Goal: Task Accomplishment & Management: Complete application form

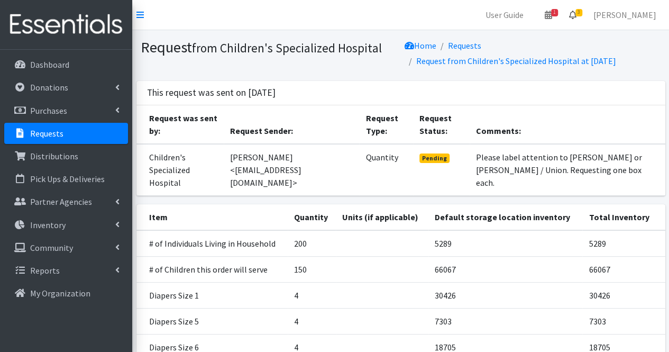
click at [576, 14] on icon at bounding box center [572, 15] width 7 height 8
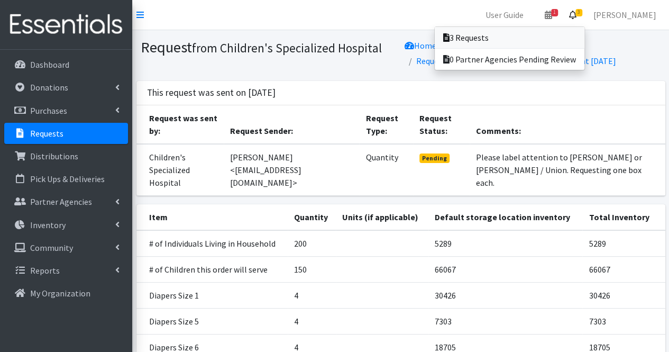
click at [543, 34] on link "3 Requests" at bounding box center [510, 37] width 150 height 21
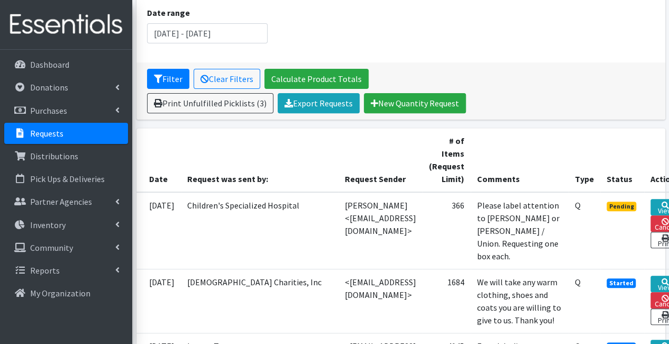
scroll to position [143, 75]
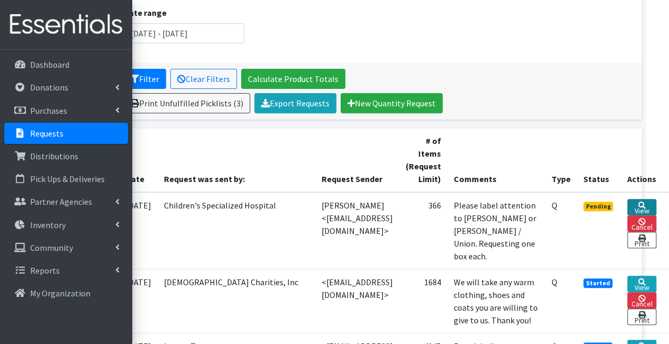
click at [648, 200] on link "View" at bounding box center [641, 207] width 29 height 16
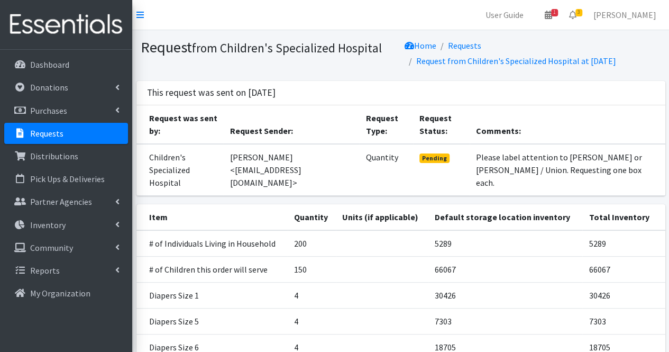
scroll to position [139, 0]
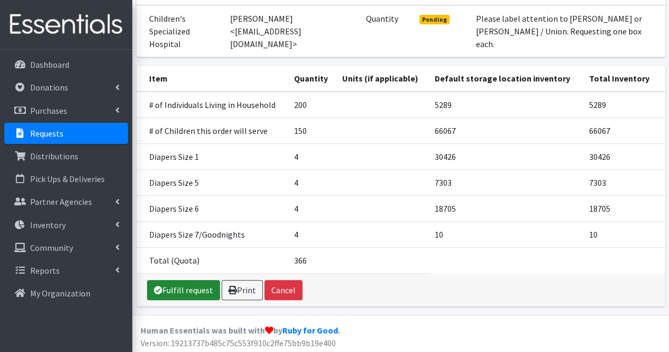
click at [189, 281] on link "Fulfill request" at bounding box center [183, 290] width 73 height 20
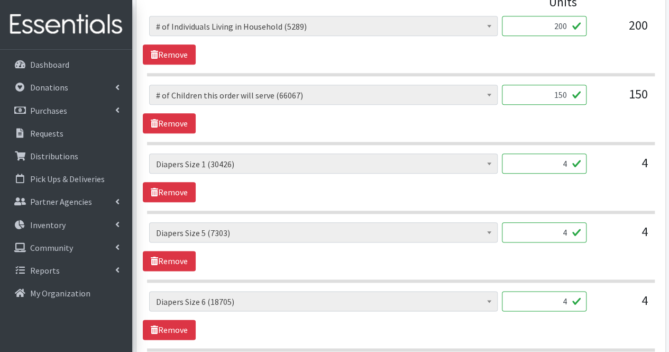
scroll to position [517, 0]
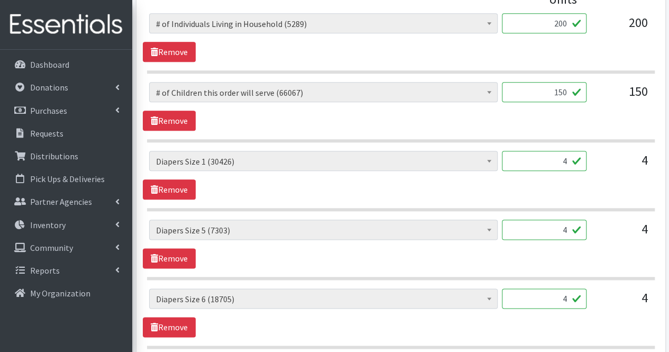
drag, startPoint x: 566, startPoint y: 163, endPoint x: 573, endPoint y: 161, distance: 7.6
click at [573, 161] on input "4" at bounding box center [544, 161] width 85 height 20
type input "213"
click at [556, 232] on input "4" at bounding box center [544, 229] width 85 height 20
type input "100"
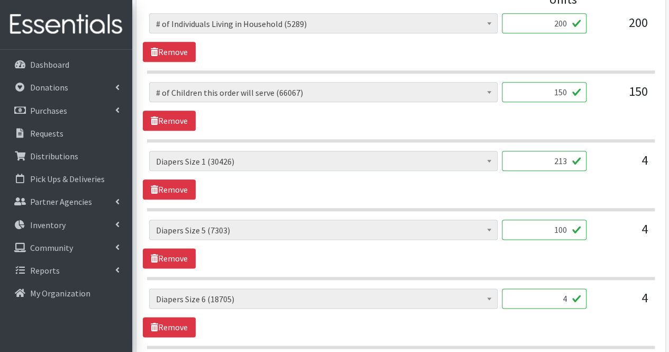
click at [564, 296] on input "4" at bounding box center [544, 298] width 85 height 20
type input "8"
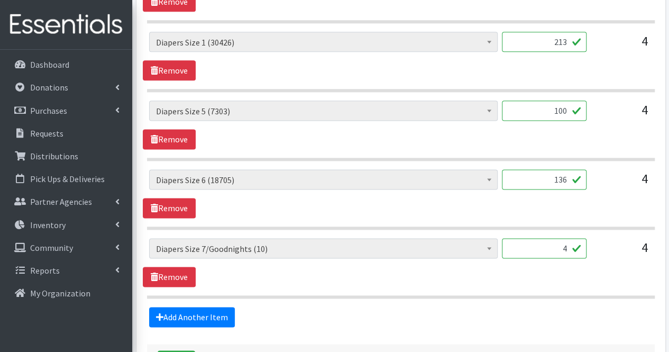
scroll to position [648, 0]
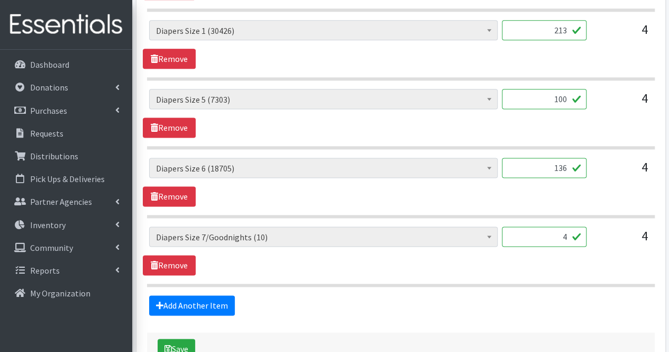
type input "136"
click at [570, 235] on input "4" at bounding box center [544, 236] width 85 height 20
type input "0"
click at [197, 298] on link "Add Another Item" at bounding box center [192, 305] width 86 height 20
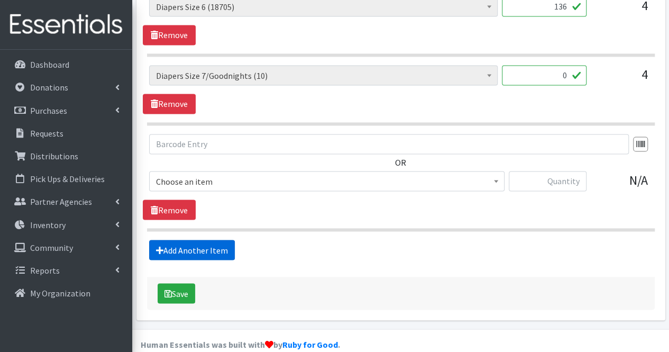
scroll to position [820, 0]
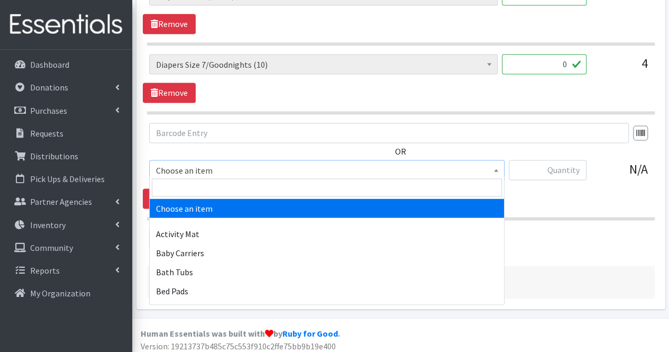
drag, startPoint x: 222, startPoint y: 163, endPoint x: 206, endPoint y: 188, distance: 29.2
click at [206, 188] on input "search" at bounding box center [327, 187] width 350 height 18
type input "b"
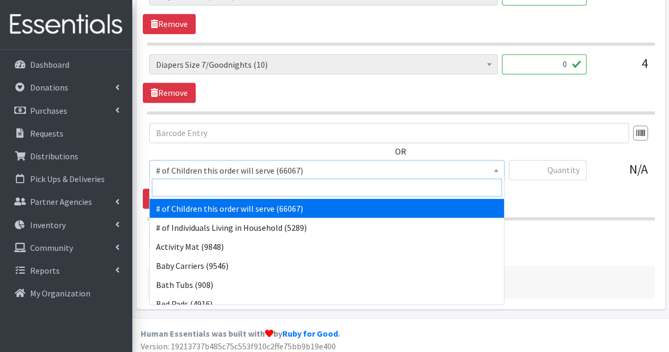
click at [206, 188] on input "search" at bounding box center [327, 187] width 350 height 18
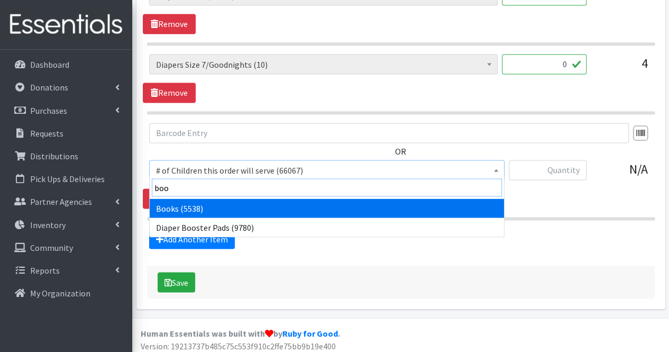
type input "book"
select select "1947"
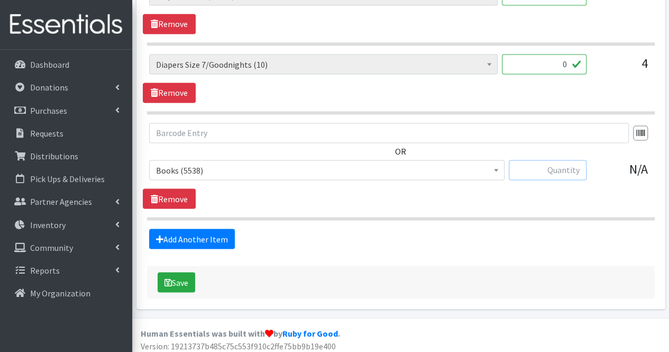
click at [562, 170] on input "text" at bounding box center [548, 170] width 78 height 20
type input "15"
click at [220, 232] on link "Add Another Item" at bounding box center [192, 238] width 86 height 20
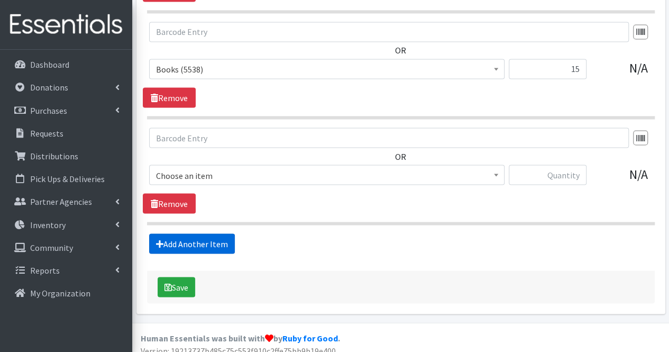
scroll to position [925, 0]
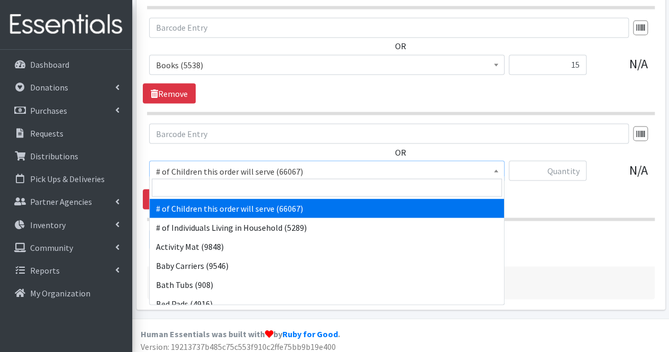
click at [209, 167] on span "# of Children this order will serve (66067)" at bounding box center [327, 170] width 342 height 15
click at [200, 186] on input "search" at bounding box center [327, 187] width 350 height 18
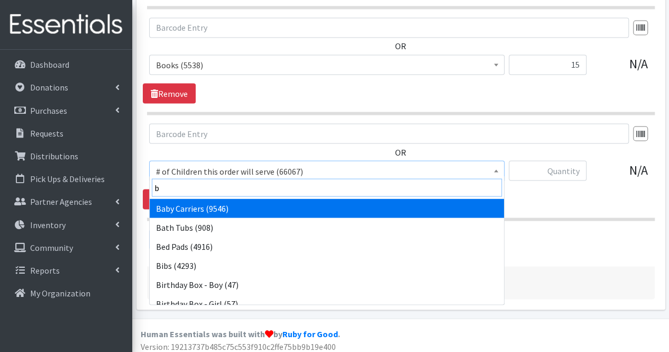
type input "bl"
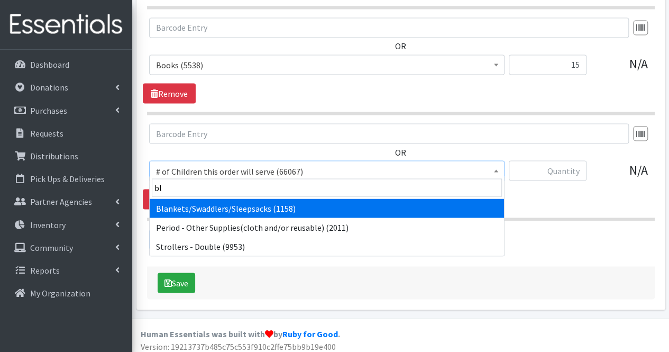
select select "1933"
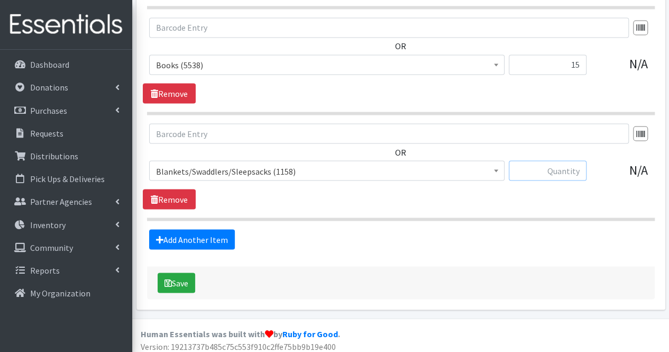
click at [563, 171] on input "text" at bounding box center [548, 170] width 78 height 20
type input "10"
click at [205, 234] on link "Add Another Item" at bounding box center [192, 239] width 86 height 20
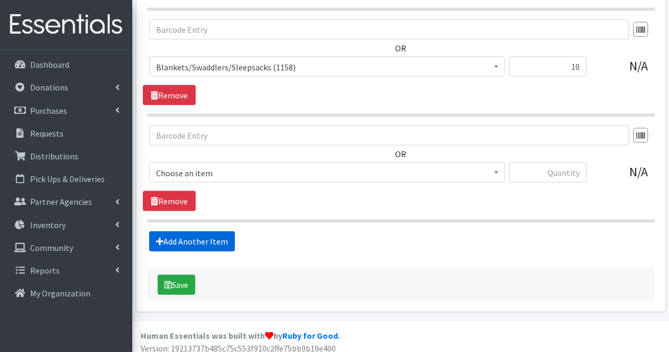
scroll to position [1031, 0]
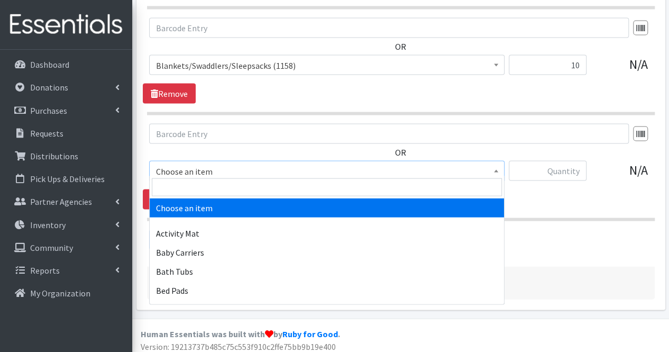
click at [198, 168] on span "Choose an item" at bounding box center [327, 171] width 342 height 15
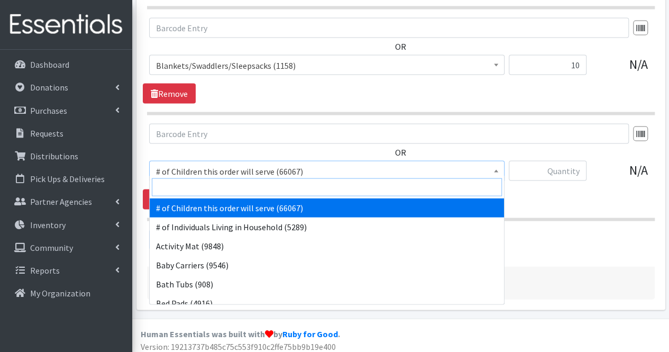
click at [186, 189] on input "search" at bounding box center [327, 187] width 350 height 18
drag, startPoint x: 186, startPoint y: 189, endPoint x: 162, endPoint y: 188, distance: 24.3
click at [162, 188] on input "search" at bounding box center [327, 187] width 350 height 18
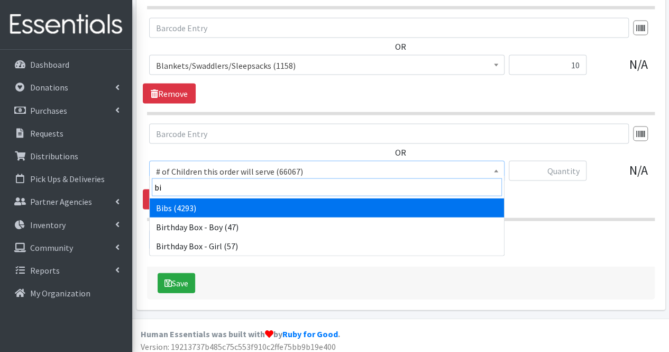
type input "bib"
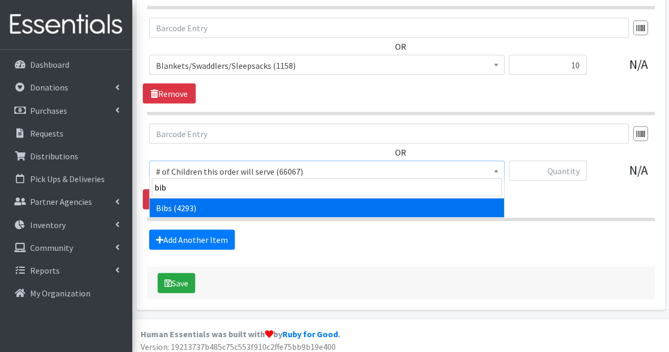
select select "293"
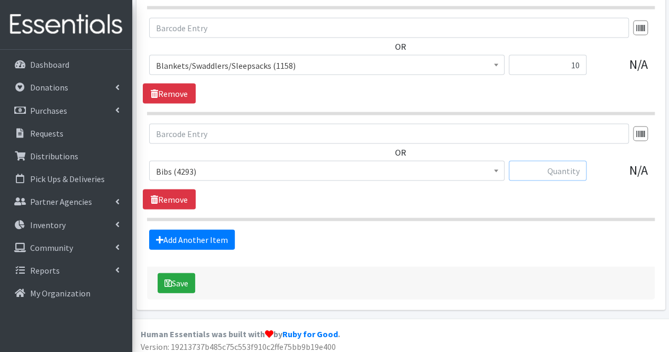
click at [553, 164] on input "text" at bounding box center [548, 171] width 78 height 20
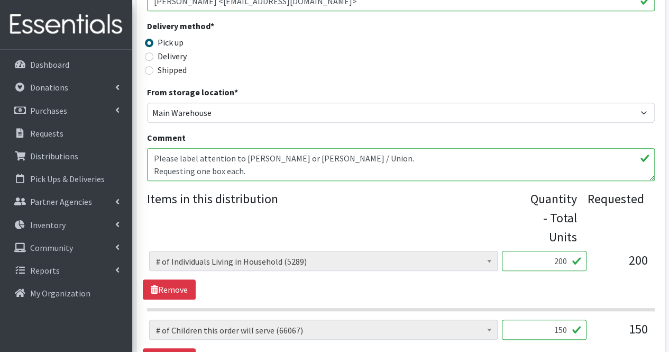
scroll to position [276, 0]
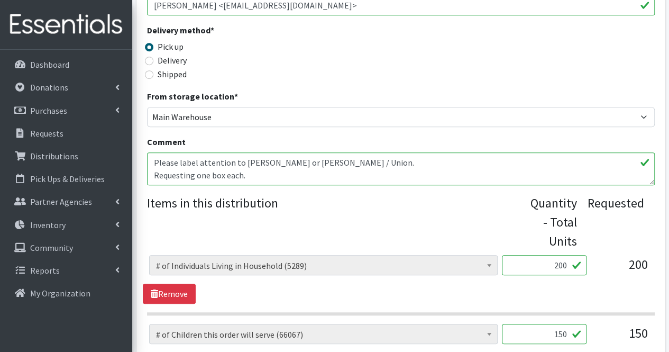
type input "15"
click at [311, 179] on textarea "Please label attention to Kendra Dorset or Laura Kircher / Union. Requesting on…" at bounding box center [401, 168] width 508 height 33
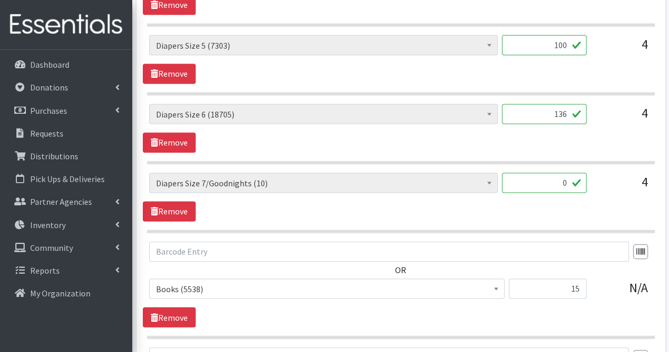
scroll to position [735, 0]
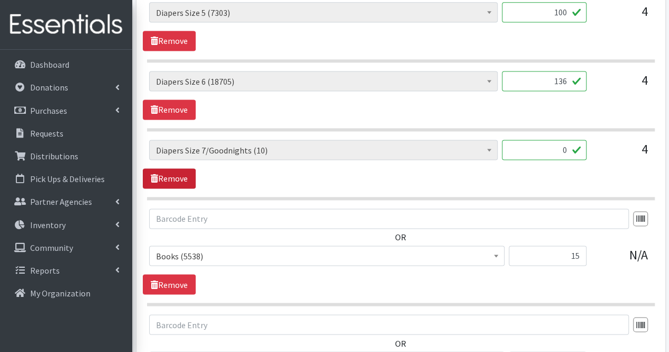
type textarea "Please label attention to Kendra Dorset or Laura Kircher / Union. Requesting on…"
click at [178, 180] on link "Remove" at bounding box center [169, 178] width 53 height 20
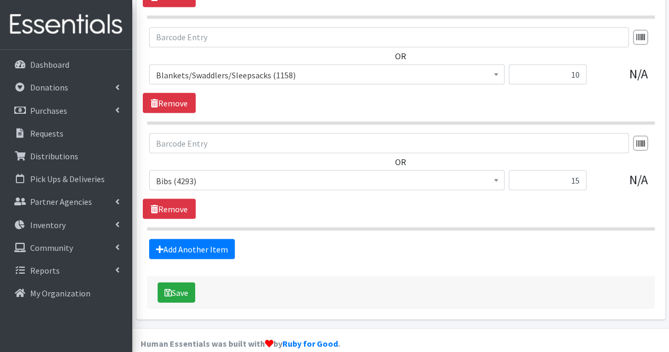
scroll to position [962, 0]
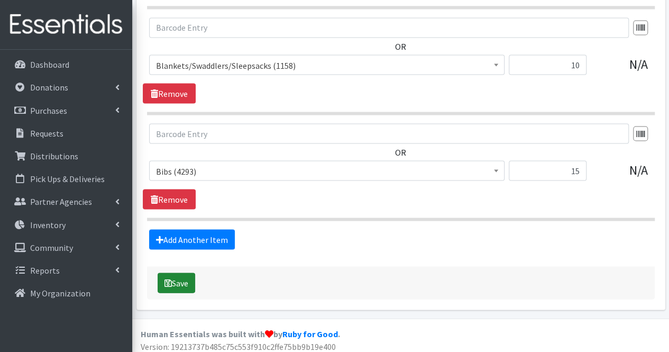
click at [177, 276] on button "Save" at bounding box center [177, 282] width 38 height 20
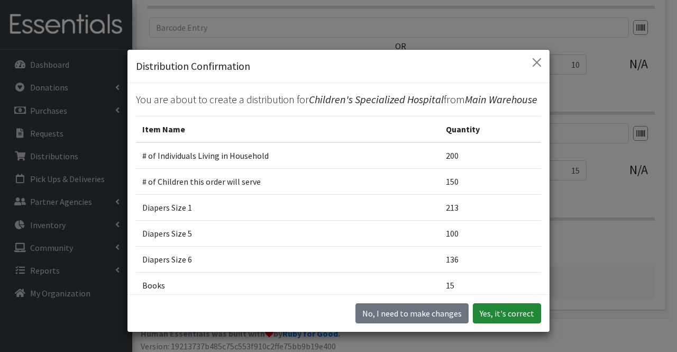
click at [511, 316] on button "Yes, it's correct" at bounding box center [507, 313] width 68 height 20
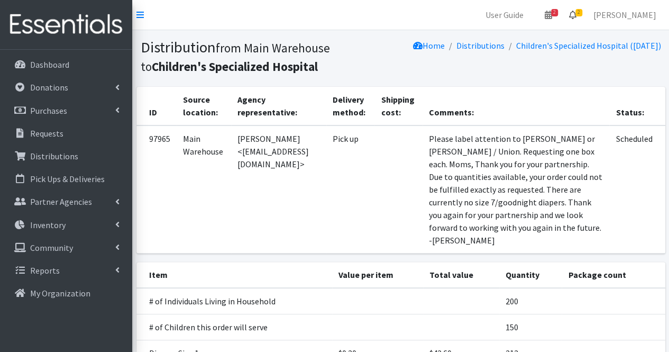
click at [585, 15] on link "2" at bounding box center [573, 14] width 24 height 21
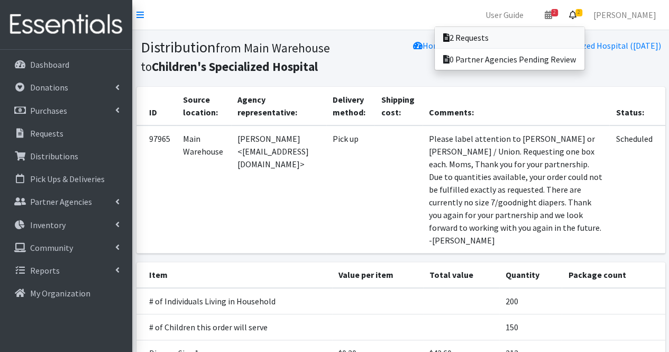
click at [548, 40] on link "2 Requests" at bounding box center [510, 37] width 150 height 21
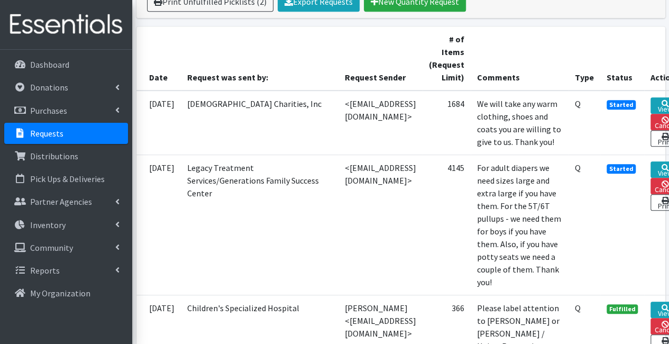
scroll to position [244, 75]
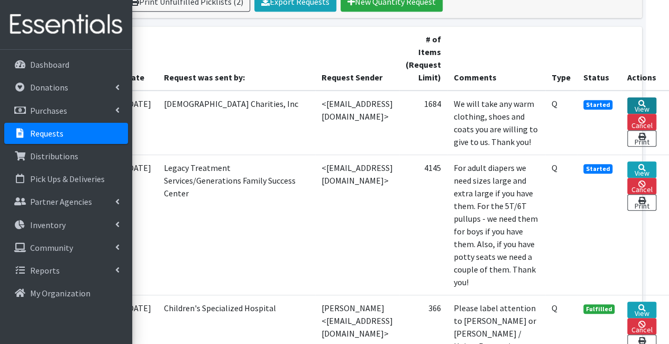
click at [645, 98] on link "View" at bounding box center [641, 105] width 29 height 16
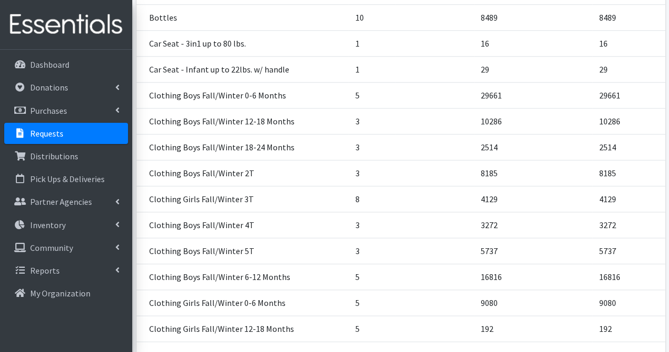
scroll to position [399, 0]
